Goal: Check status

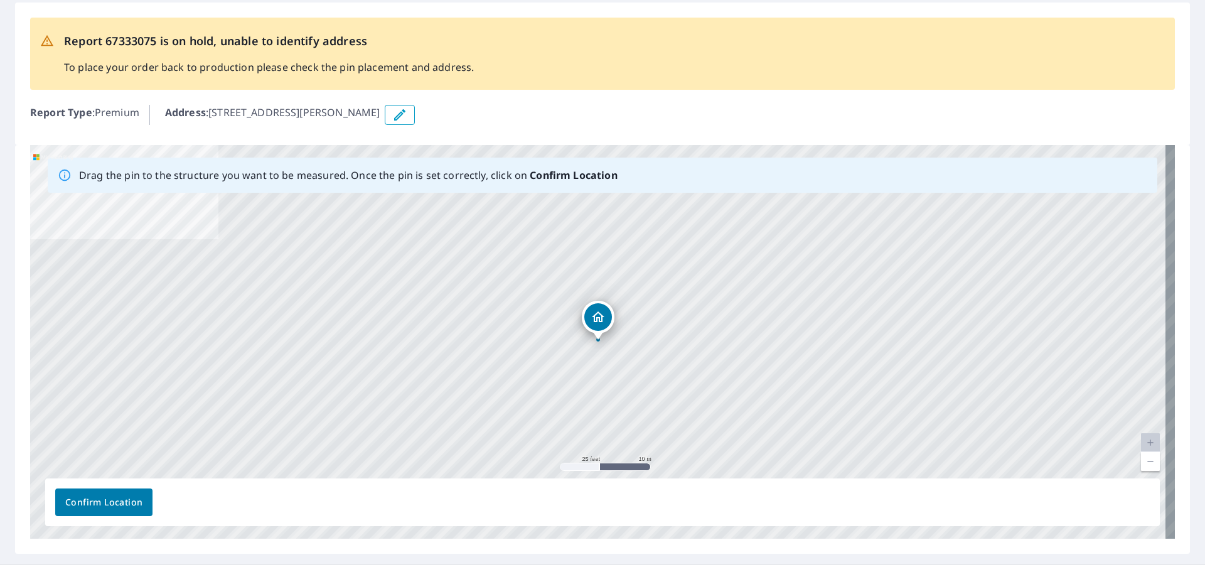
scroll to position [77, 0]
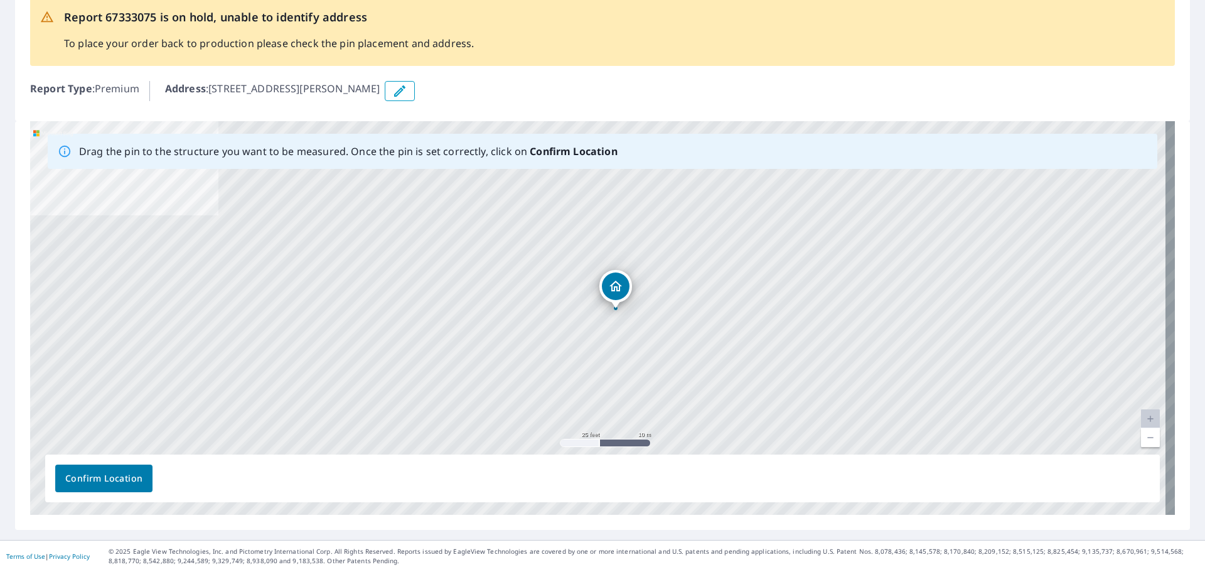
drag, startPoint x: 601, startPoint y: 297, endPoint x: 619, endPoint y: 289, distance: 19.1
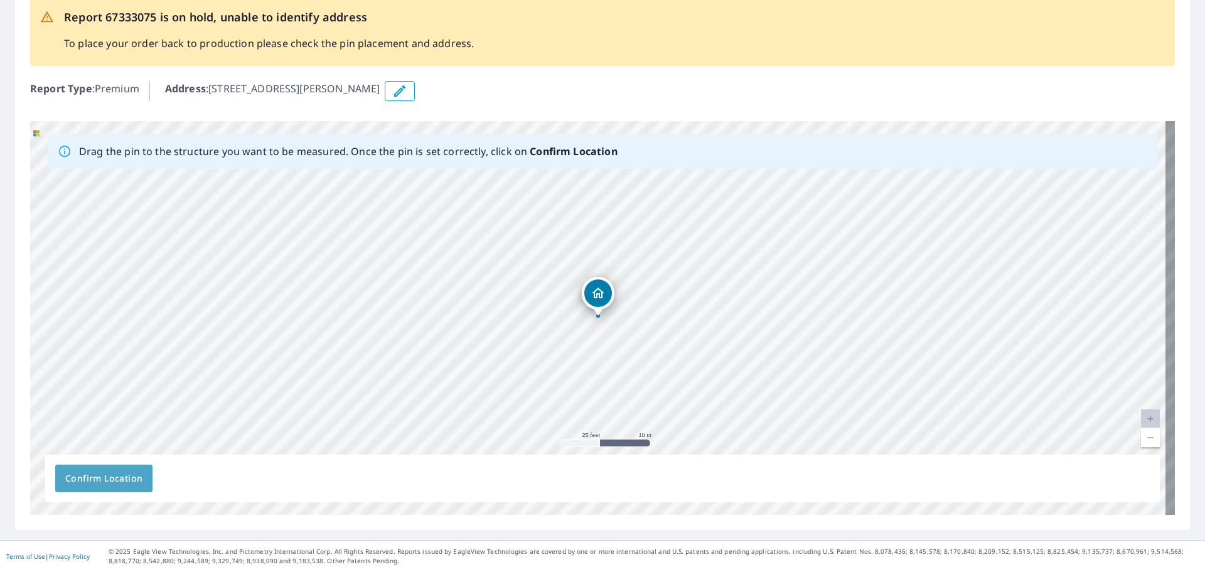
click at [107, 476] on span "Confirm Location" at bounding box center [103, 479] width 77 height 16
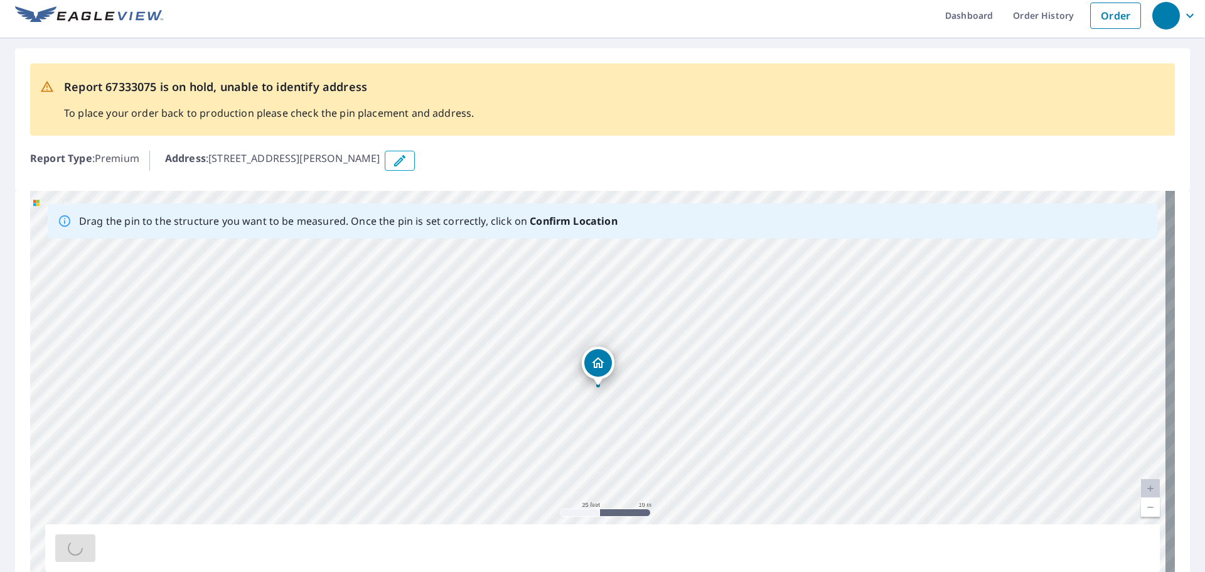
scroll to position [0, 0]
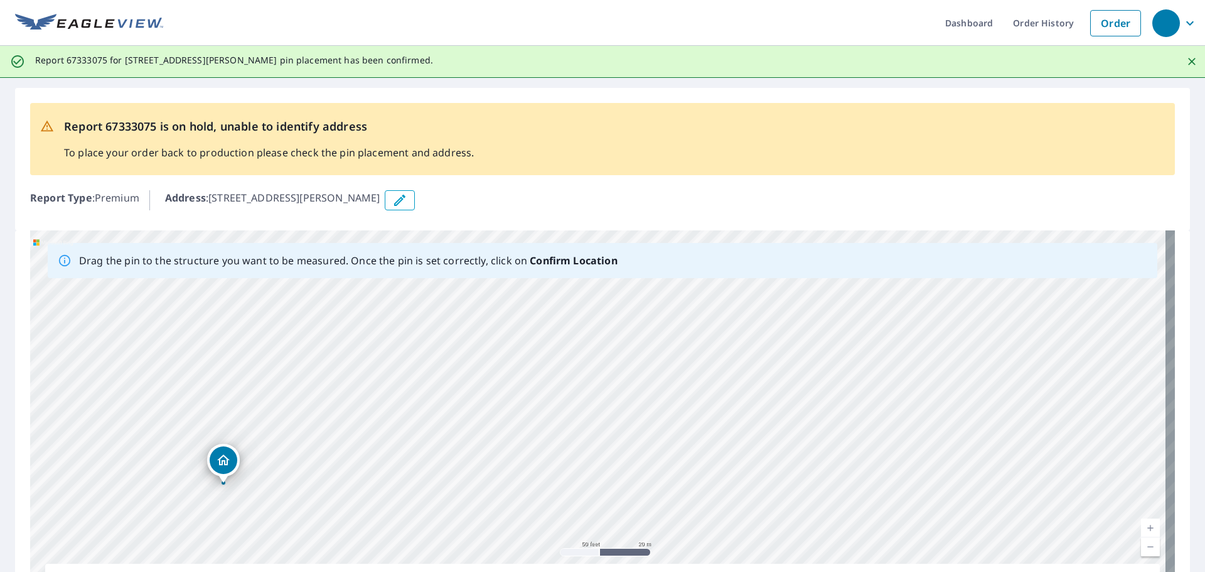
drag, startPoint x: 246, startPoint y: 399, endPoint x: 301, endPoint y: 446, distance: 72.5
click at [301, 446] on div "5109 County Road 468 McKinney, TX 75071" at bounding box center [602, 427] width 1145 height 394
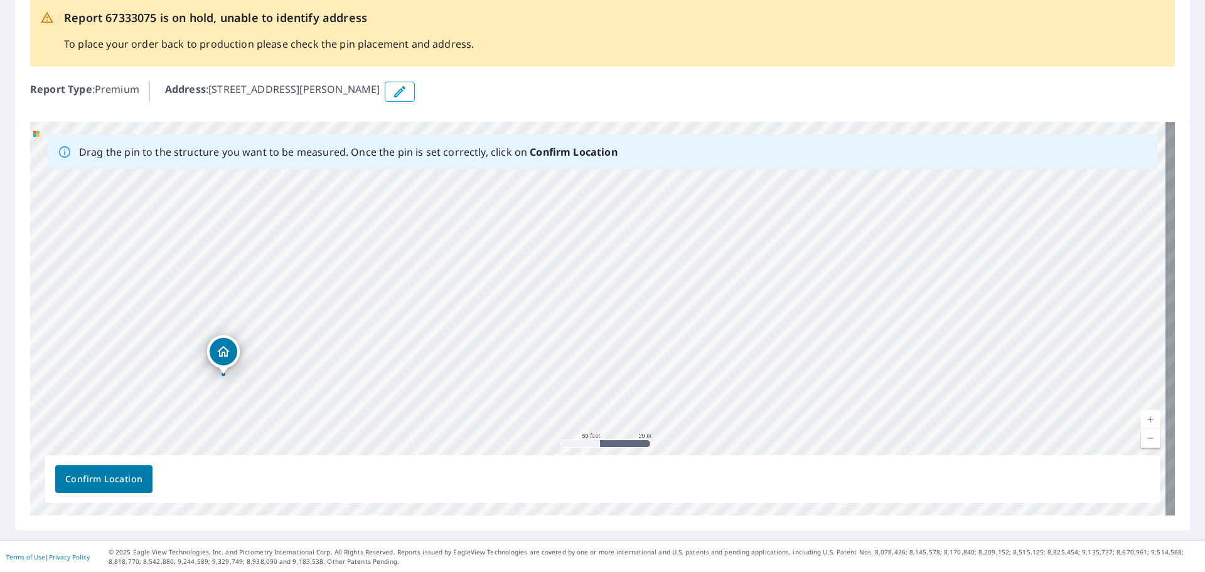
scroll to position [109, 0]
click at [109, 477] on span "Confirm Location" at bounding box center [103, 479] width 77 height 16
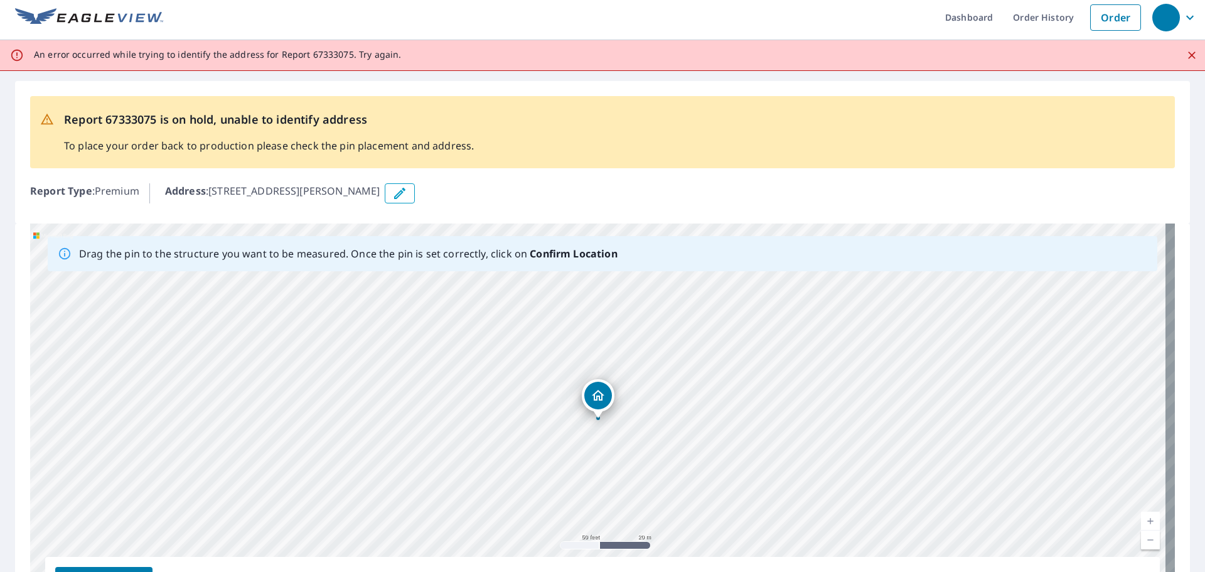
scroll to position [0, 0]
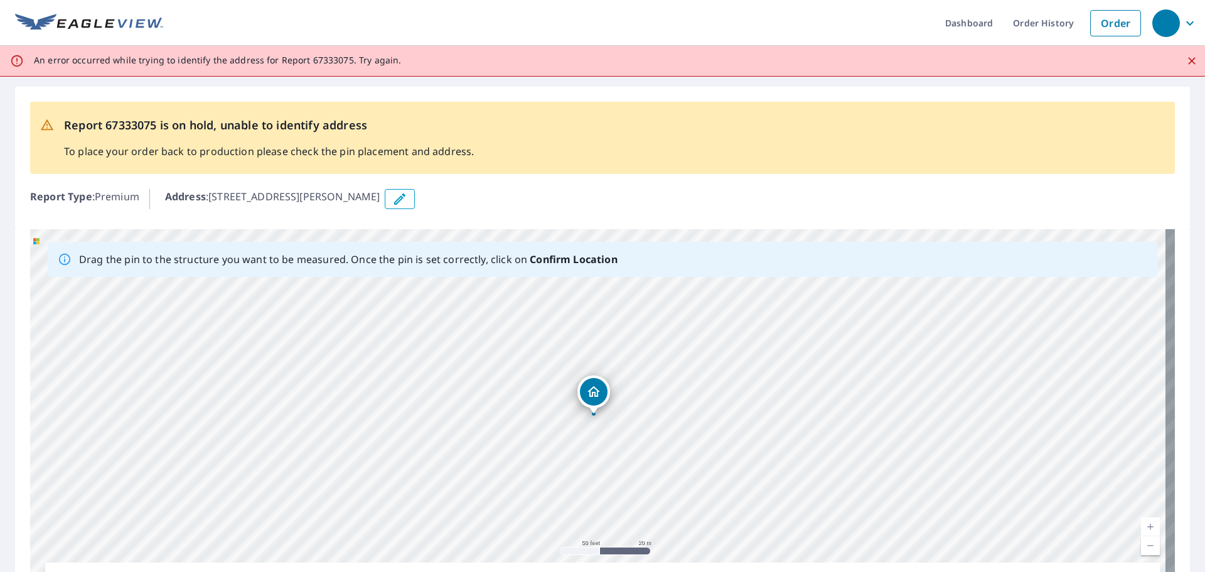
drag, startPoint x: 599, startPoint y: 405, endPoint x: 594, endPoint y: 395, distance: 11.0
click at [594, 395] on div "5109 County Road 468 McKinney, TX 75071" at bounding box center [602, 426] width 1145 height 394
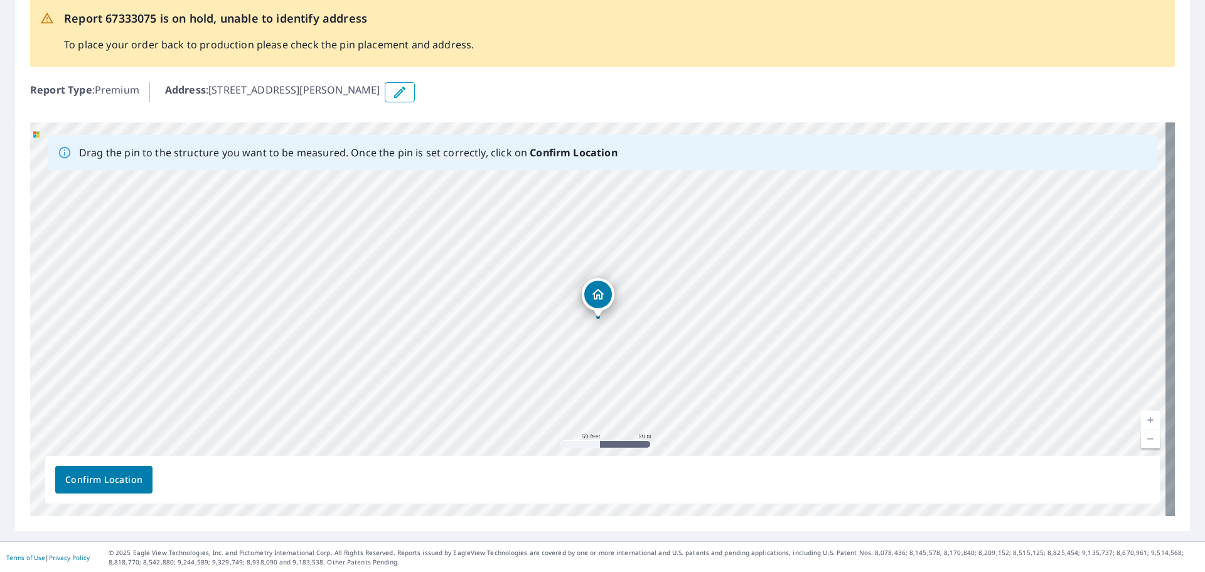
scroll to position [108, 0]
click at [102, 478] on span "Confirm Location" at bounding box center [103, 479] width 77 height 16
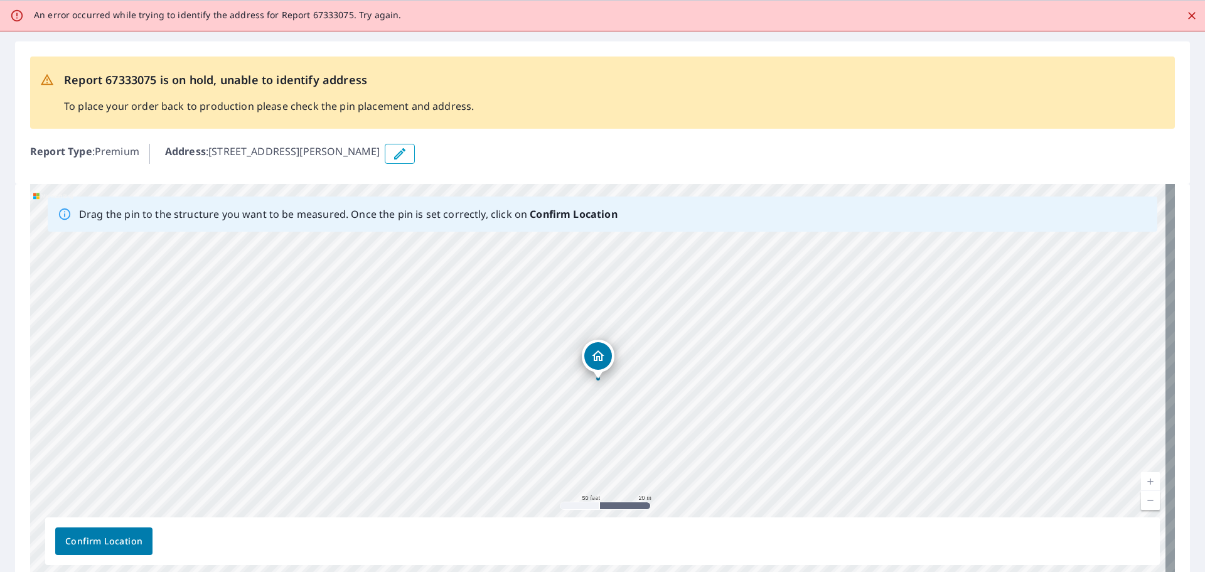
scroll to position [0, 0]
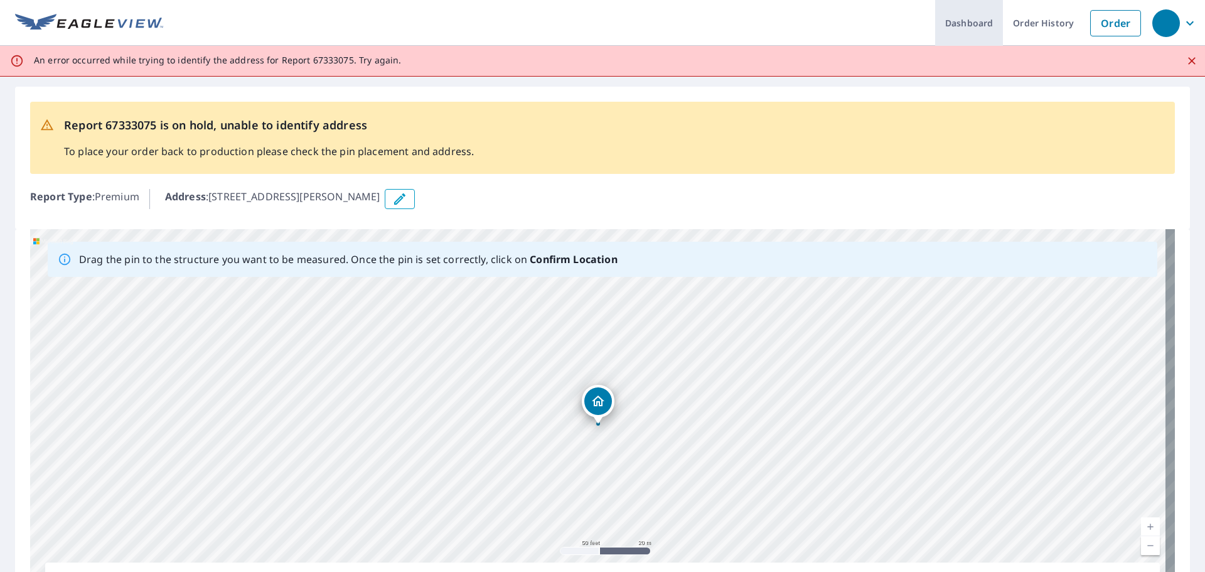
click at [975, 32] on link "Dashboard" at bounding box center [969, 23] width 68 height 46
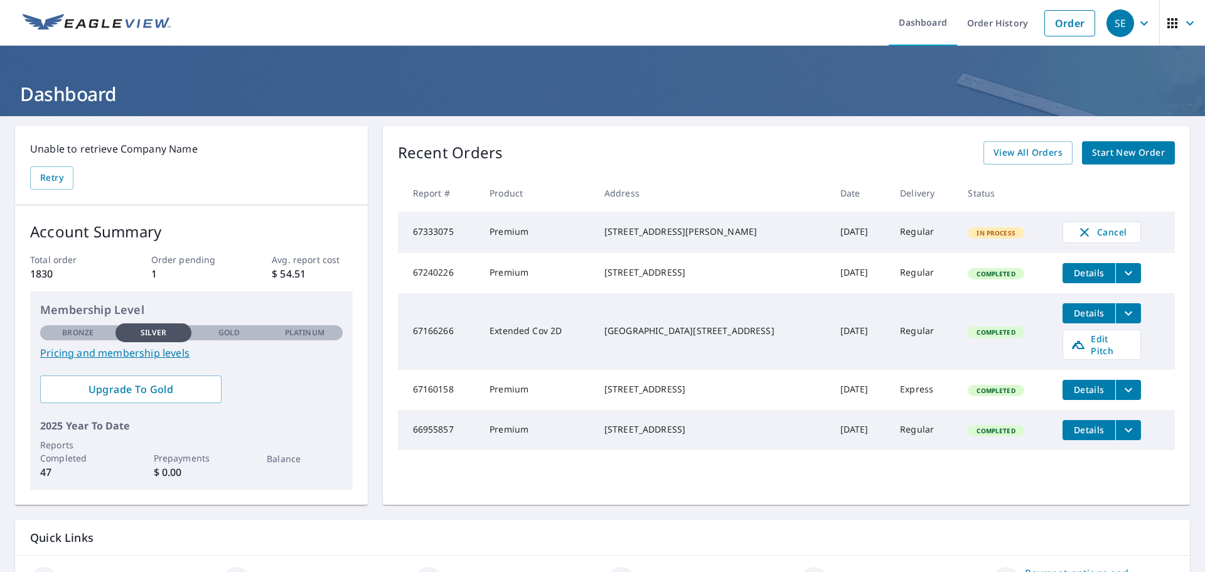
click at [478, 231] on td "67333075" at bounding box center [439, 232] width 82 height 41
click at [686, 230] on div "[STREET_ADDRESS][PERSON_NAME]" at bounding box center [712, 231] width 216 height 13
click at [975, 234] on span "In Process" at bounding box center [996, 232] width 54 height 9
